Goal: Task Accomplishment & Management: Manage account settings

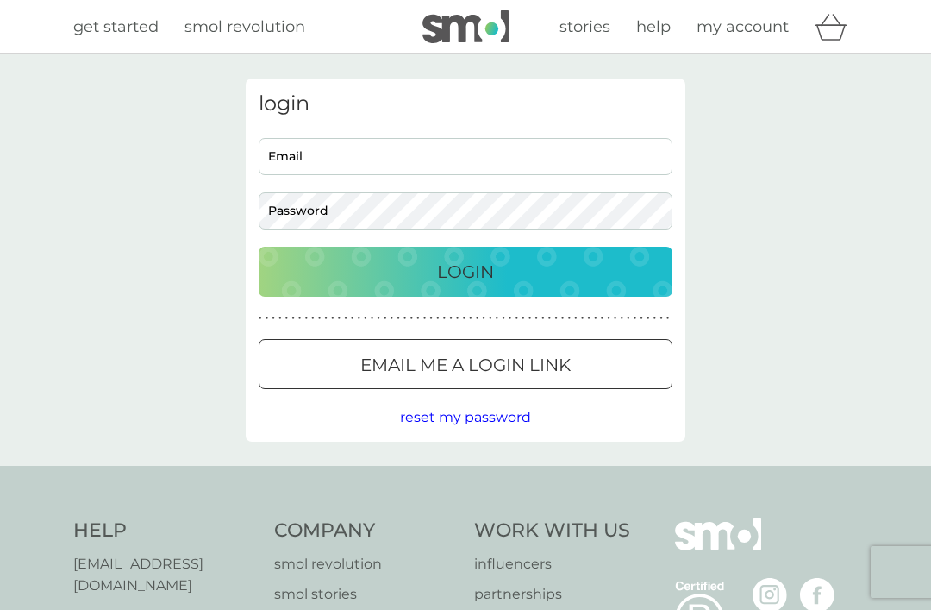
click at [442, 149] on input "Email" at bounding box center [466, 156] width 414 height 37
type input "[EMAIL_ADDRESS][DOMAIN_NAME]"
click at [466, 271] on button "Login" at bounding box center [466, 272] width 414 height 50
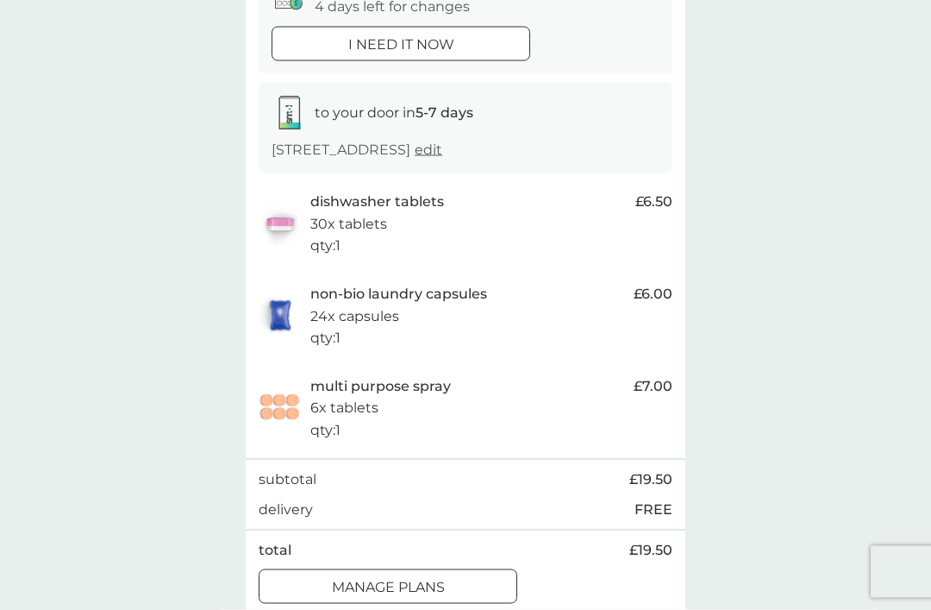
scroll to position [216, 0]
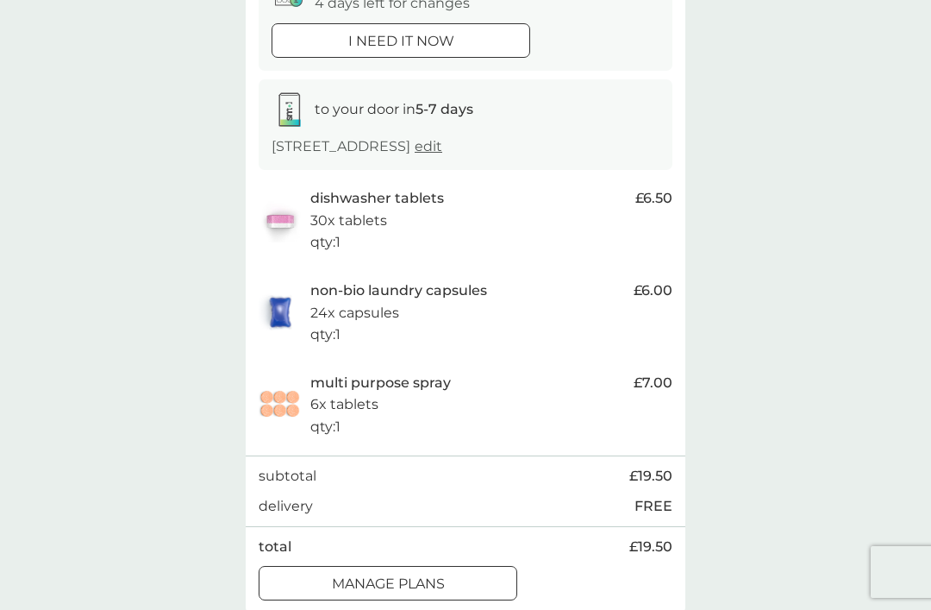
click at [280, 576] on div "manage plans" at bounding box center [388, 584] width 257 height 22
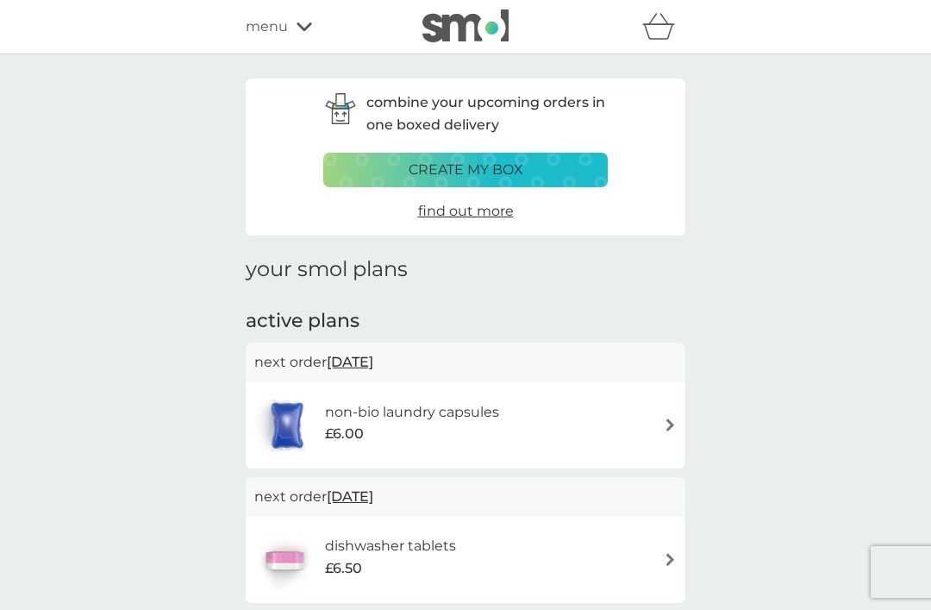
click at [674, 411] on div "non-bio laundry capsules £6.00" at bounding box center [465, 425] width 423 height 60
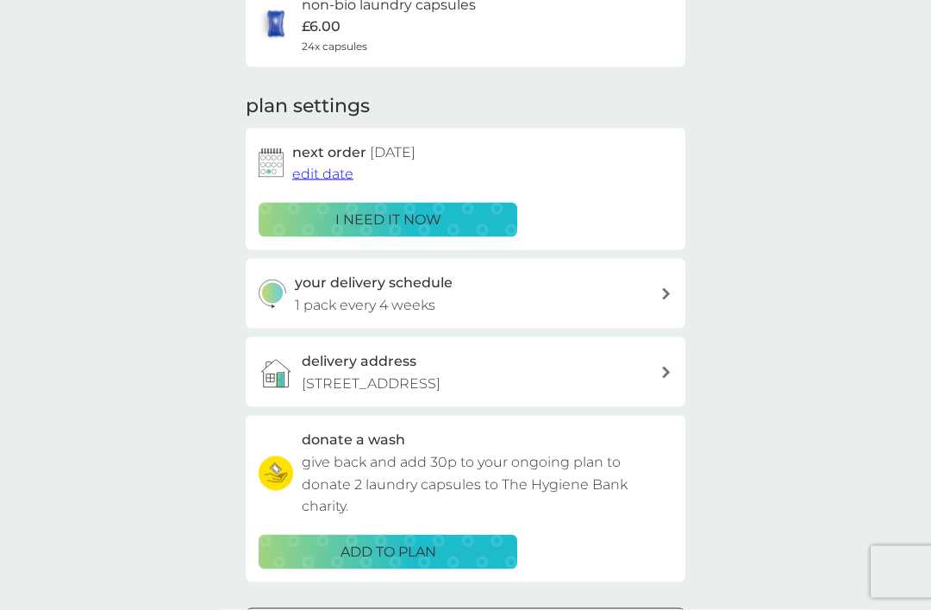
scroll to position [164, 0]
click at [325, 173] on span "edit date" at bounding box center [322, 173] width 61 height 16
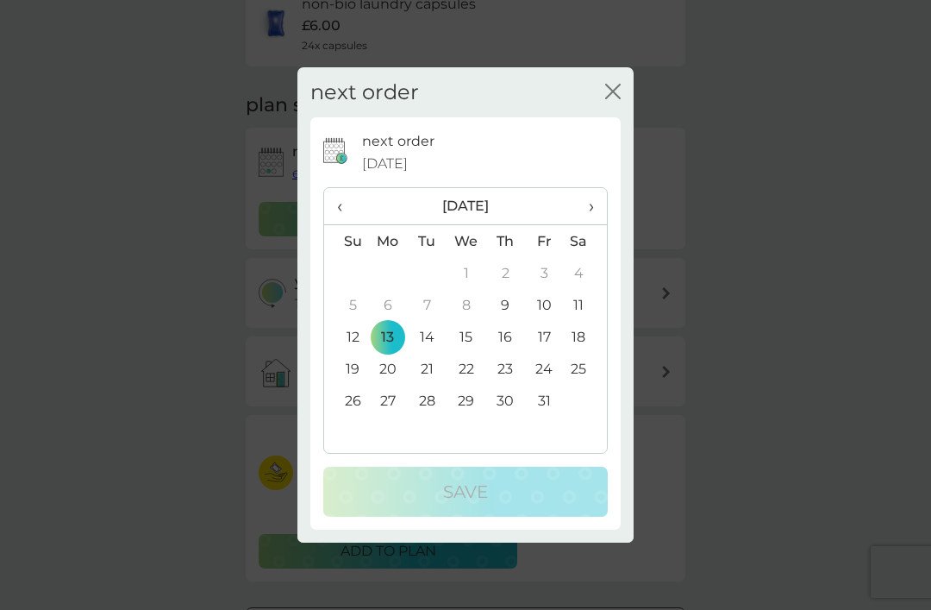
click at [602, 225] on th "›" at bounding box center [585, 206] width 43 height 37
click at [515, 353] on td "13" at bounding box center [505, 337] width 39 height 32
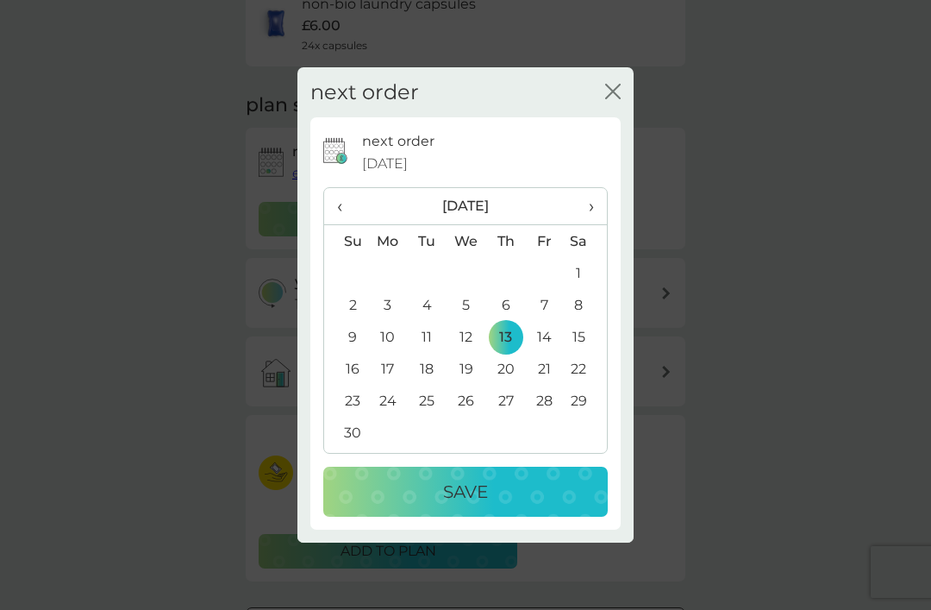
click at [546, 505] on div "Save" at bounding box center [466, 492] width 250 height 28
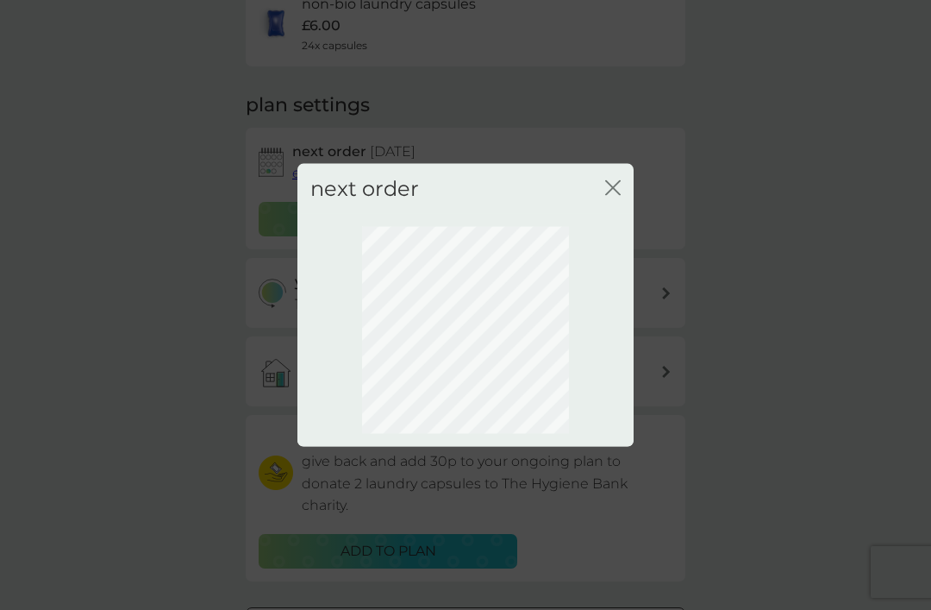
click at [620, 194] on icon "close" at bounding box center [616, 187] width 7 height 14
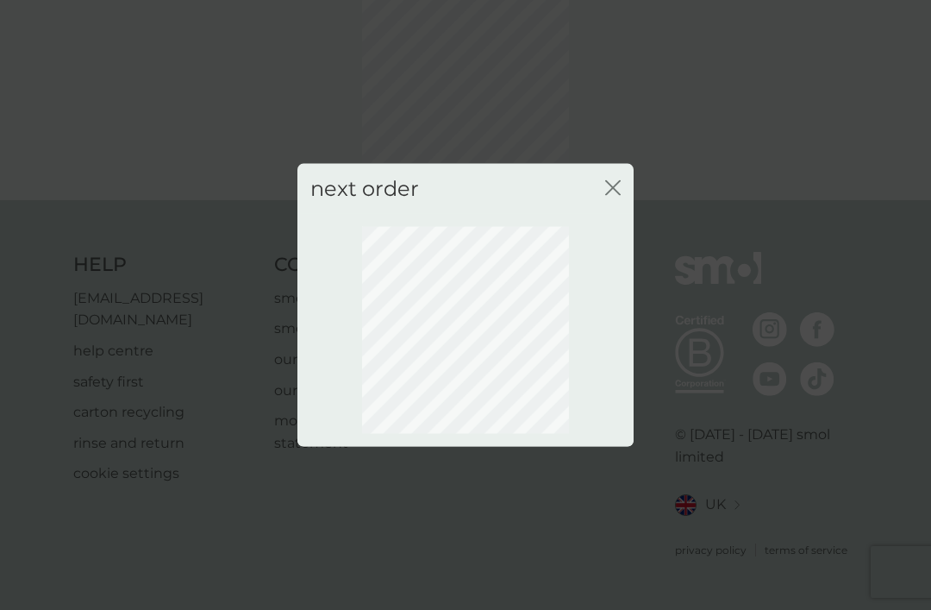
scroll to position [57, 0]
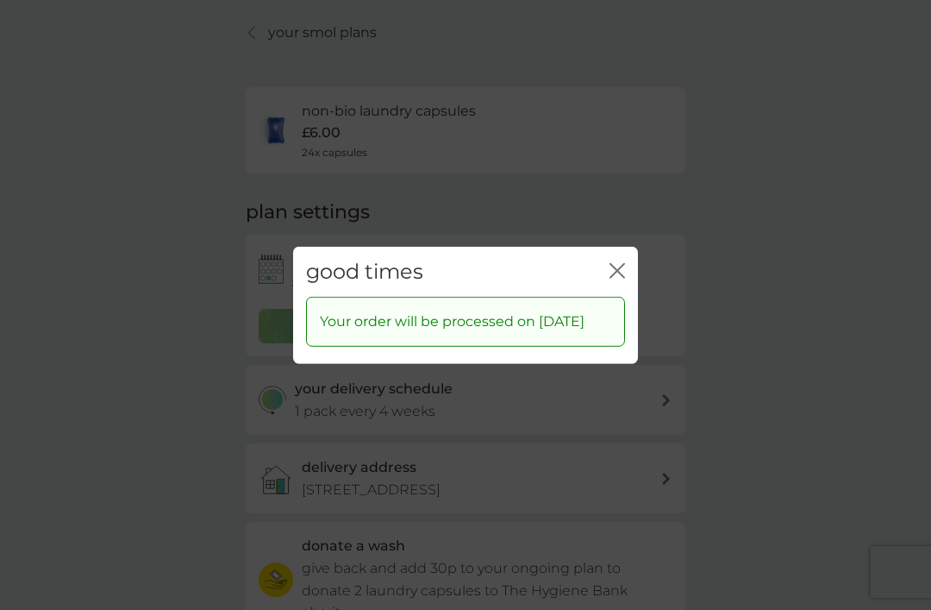
click at [618, 278] on icon "close" at bounding box center [618, 270] width 16 height 16
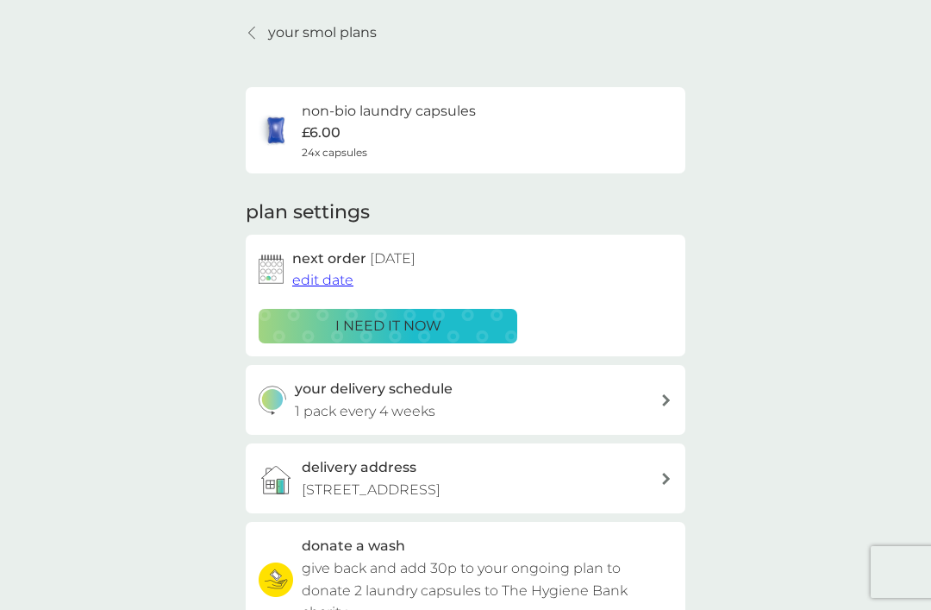
click at [252, 40] on link "your smol plans" at bounding box center [311, 33] width 131 height 22
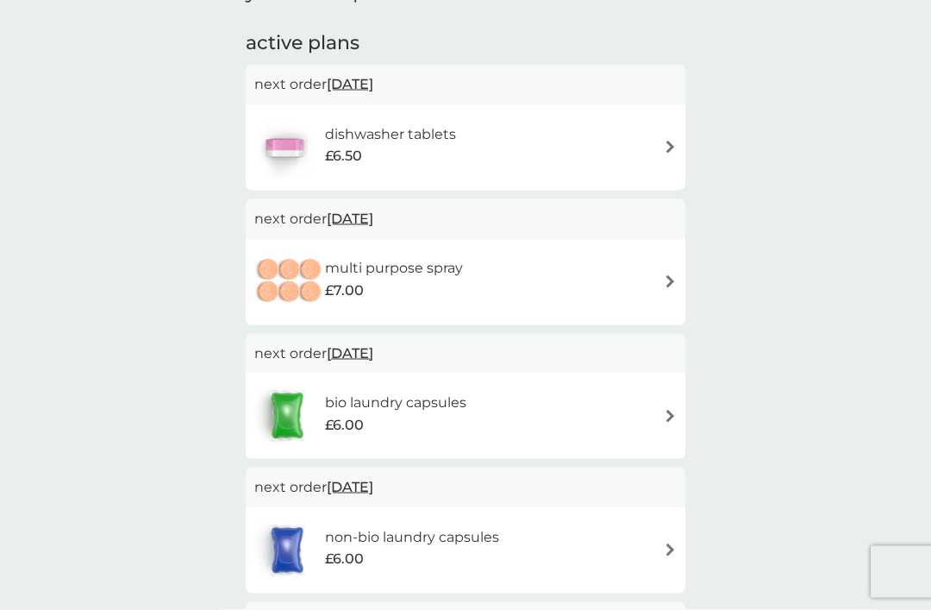
scroll to position [279, 0]
click at [674, 409] on img at bounding box center [670, 415] width 13 height 13
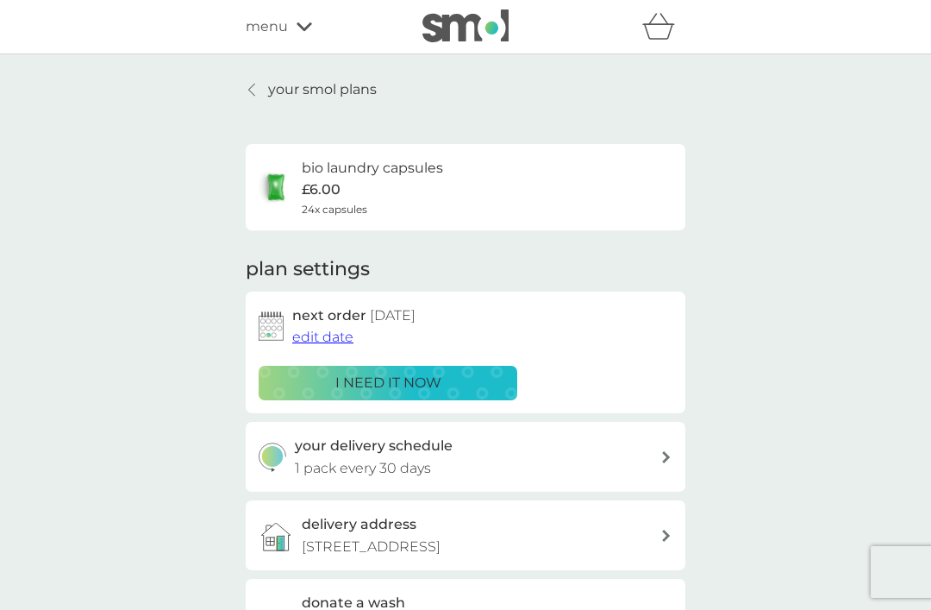
click at [334, 334] on span "edit date" at bounding box center [322, 337] width 61 height 16
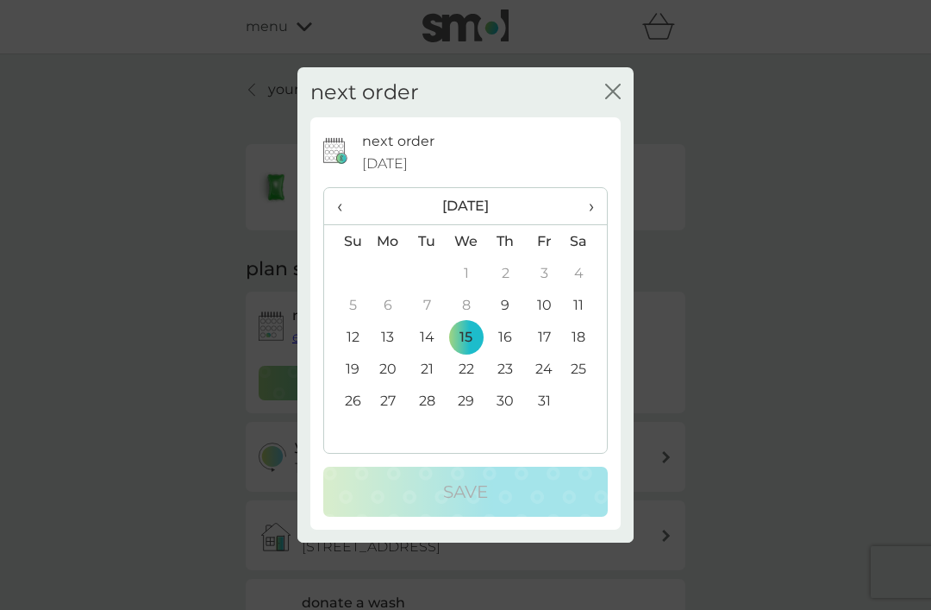
click at [392, 353] on td "13" at bounding box center [388, 337] width 40 height 32
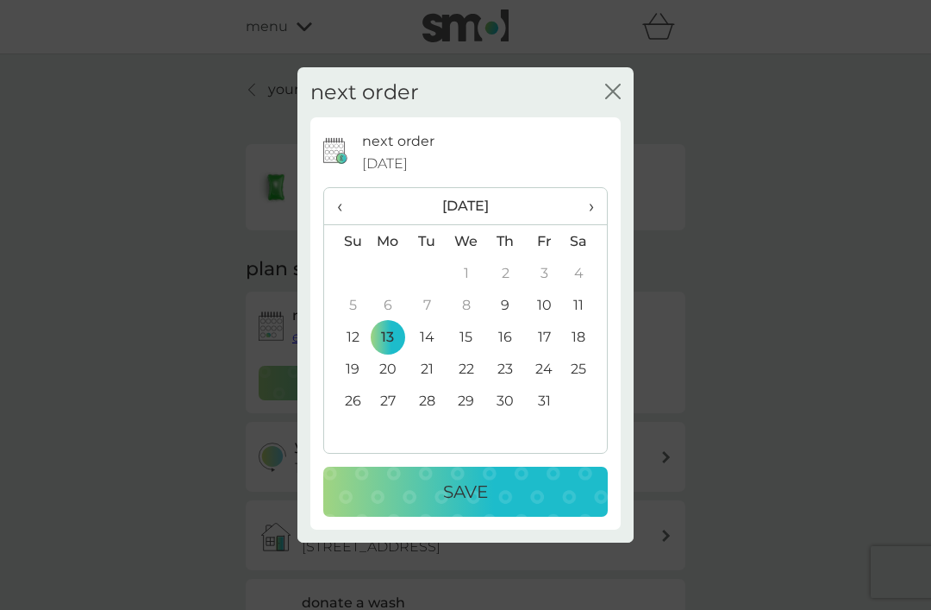
click at [517, 505] on div "Save" at bounding box center [466, 492] width 250 height 28
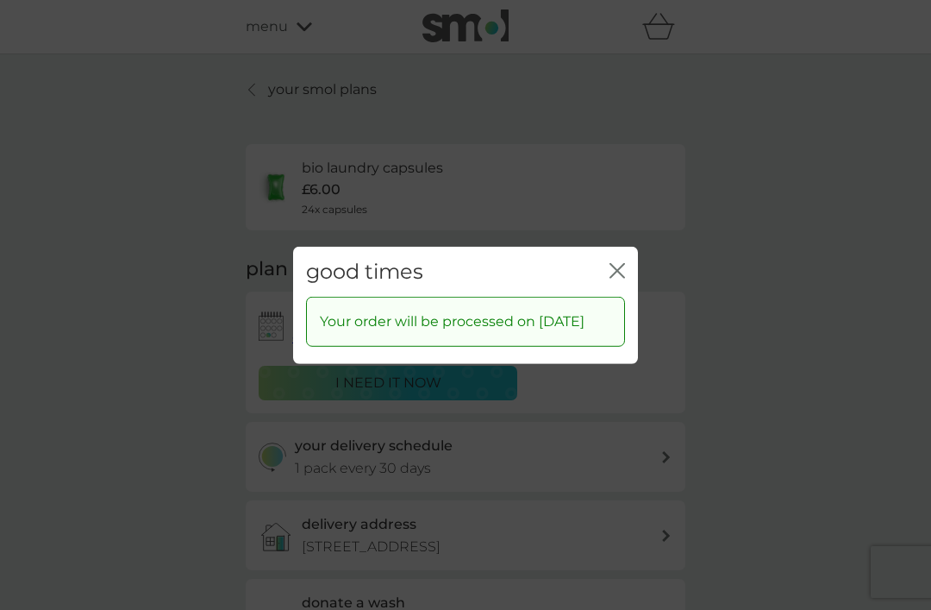
click at [624, 278] on icon "close" at bounding box center [618, 270] width 16 height 16
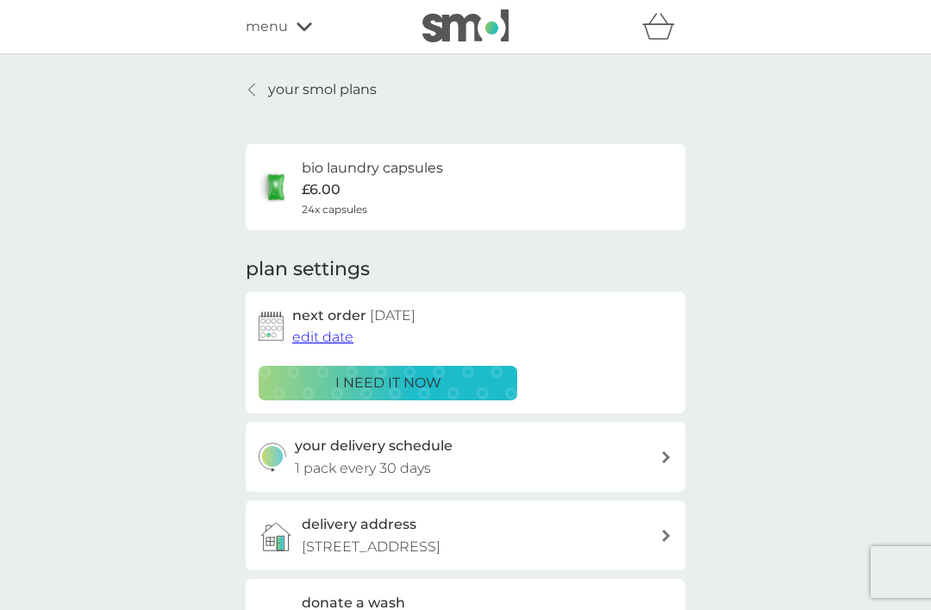
click at [264, 85] on link "your smol plans" at bounding box center [311, 89] width 131 height 22
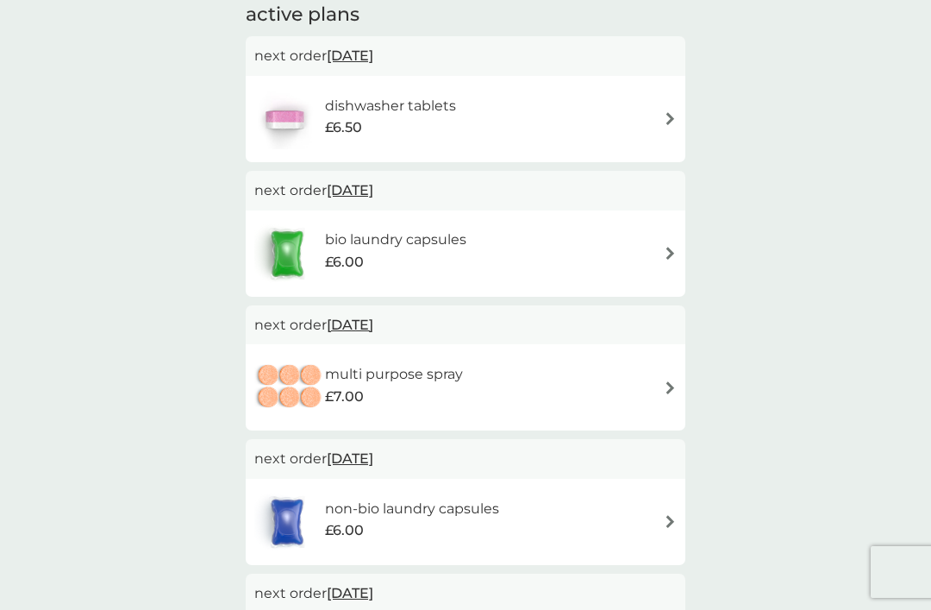
scroll to position [323, 0]
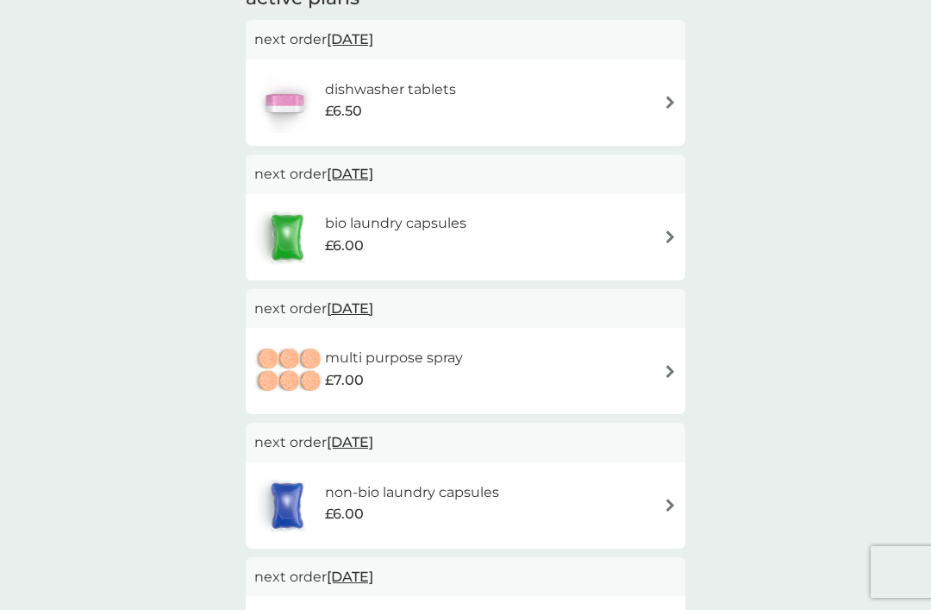
click at [674, 352] on div "multi purpose spray £7.00" at bounding box center [465, 371] width 423 height 60
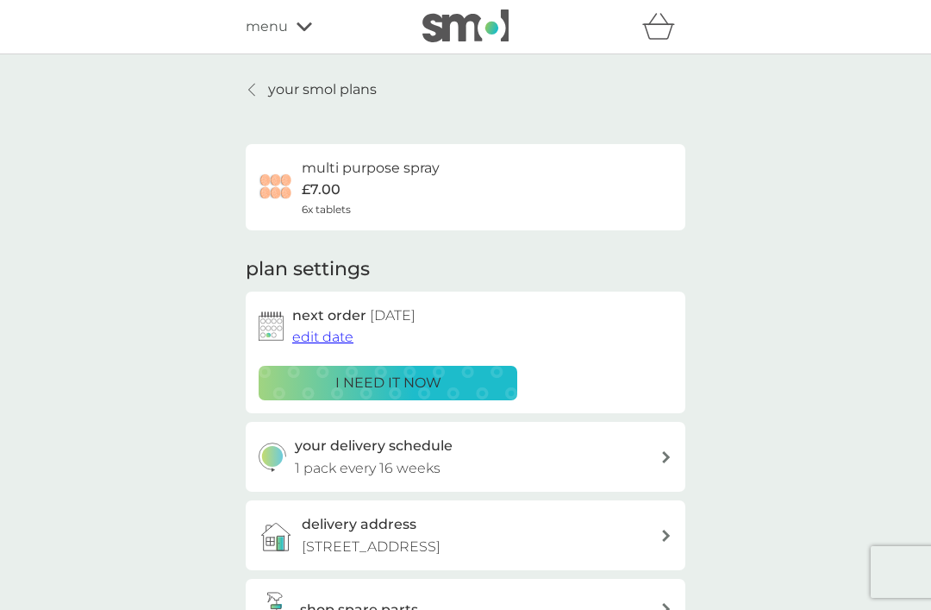
click at [336, 338] on span "edit date" at bounding box center [322, 337] width 61 height 16
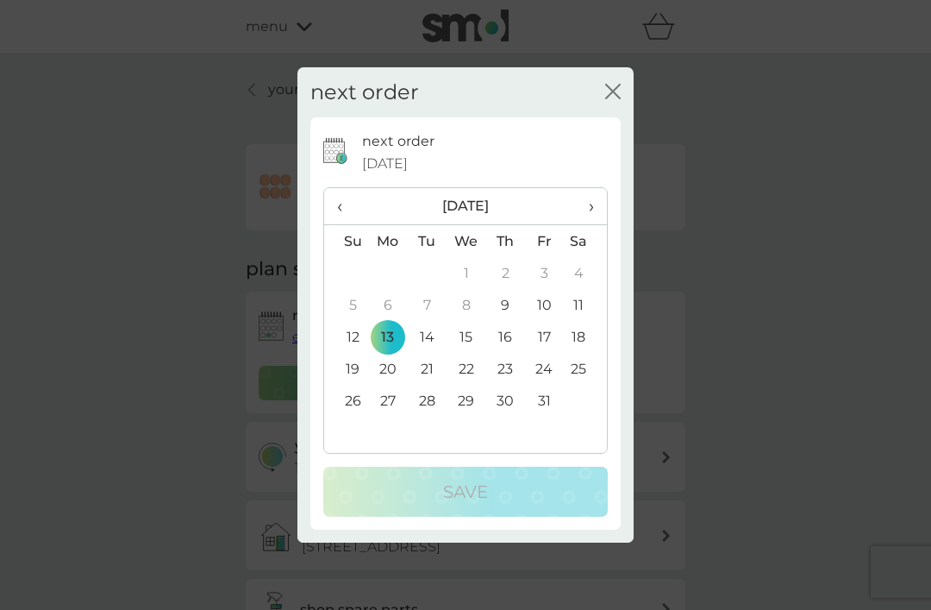
click at [602, 225] on th "›" at bounding box center [585, 206] width 43 height 37
click at [517, 353] on td "13" at bounding box center [505, 337] width 39 height 32
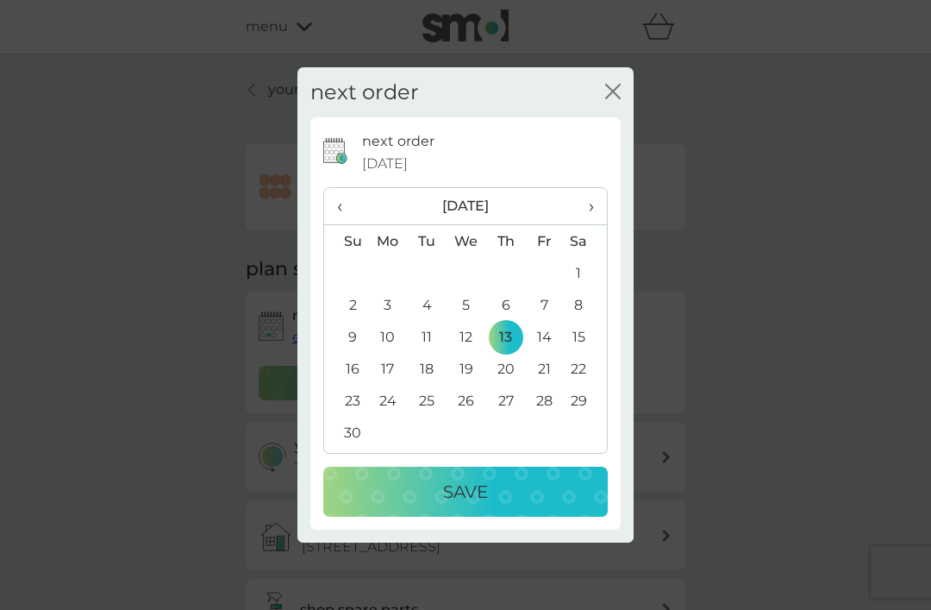
click at [511, 505] on div "Save" at bounding box center [466, 492] width 250 height 28
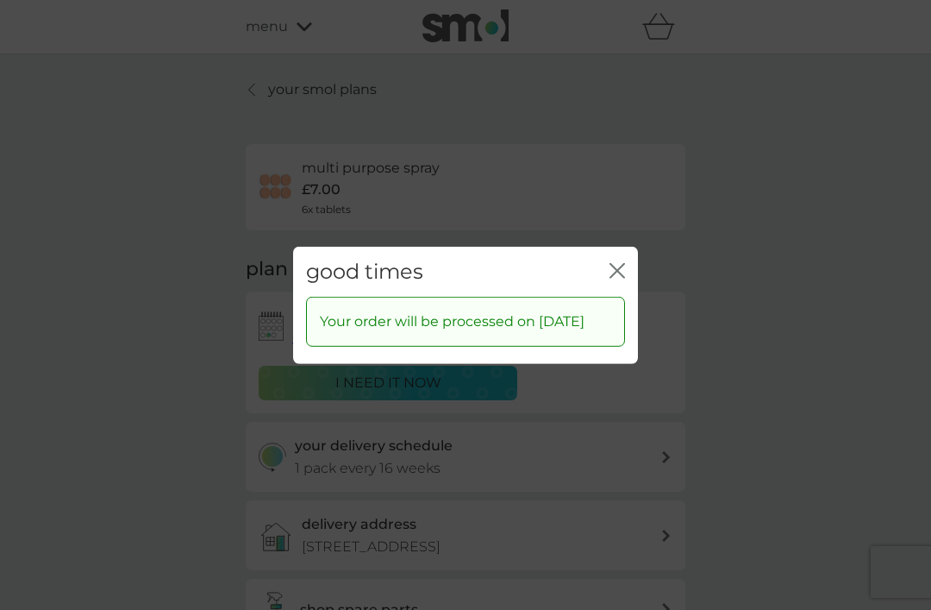
click at [623, 277] on icon "close" at bounding box center [620, 270] width 7 height 14
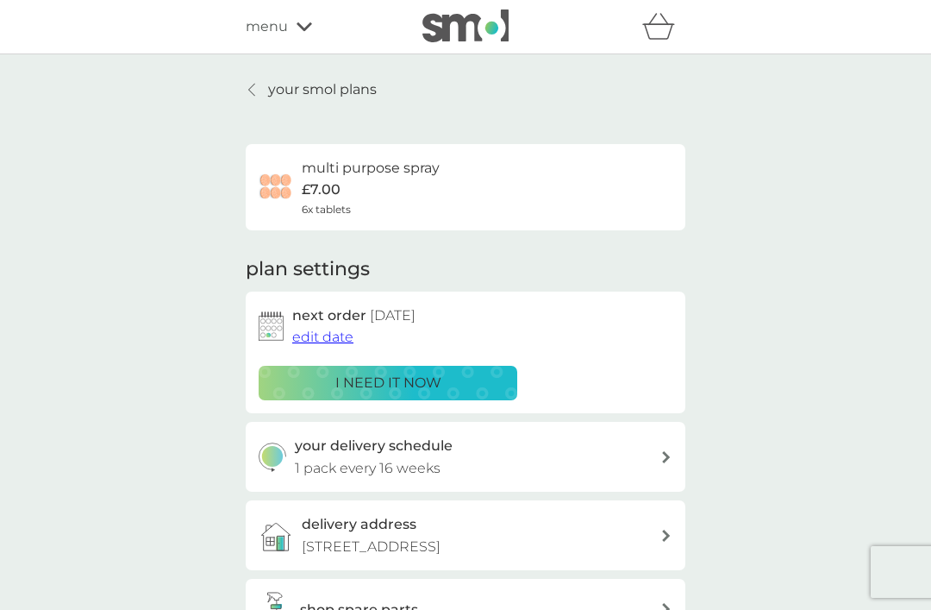
click at [256, 84] on div at bounding box center [253, 90] width 12 height 14
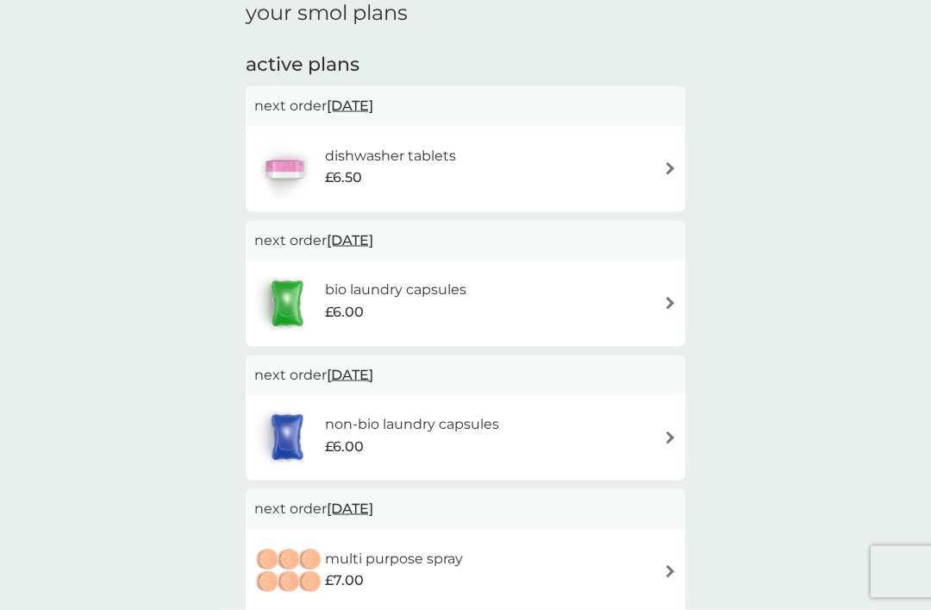
scroll to position [257, 0]
